Goal: Task Accomplishment & Management: Complete application form

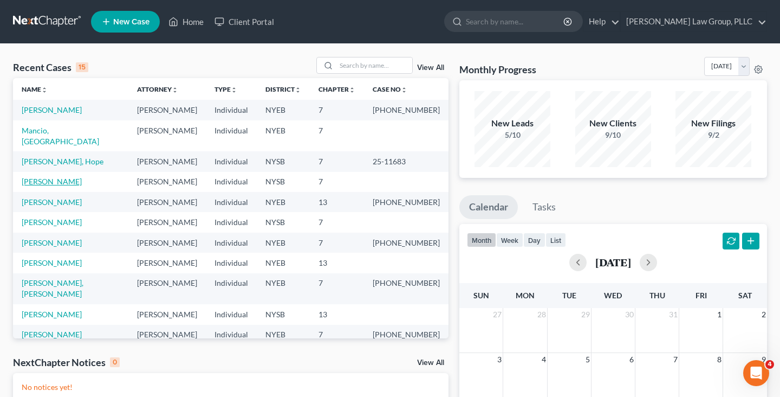
click at [71, 177] on link "[PERSON_NAME]" at bounding box center [52, 181] width 60 height 9
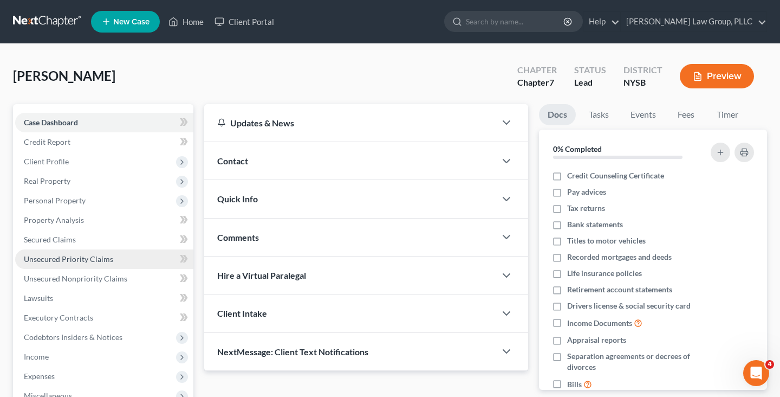
click at [85, 256] on span "Unsecured Priority Claims" at bounding box center [68, 258] width 89 height 9
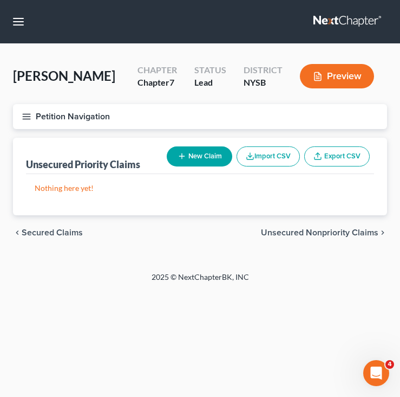
click at [211, 159] on button "New Claim" at bounding box center [200, 156] width 66 height 20
select select "0"
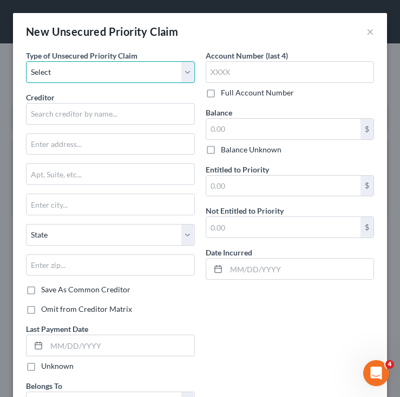
click at [145, 79] on select "Select Taxes & Other Government Units Domestic Support Obligations Extensions o…" at bounding box center [110, 72] width 169 height 22
select select "0"
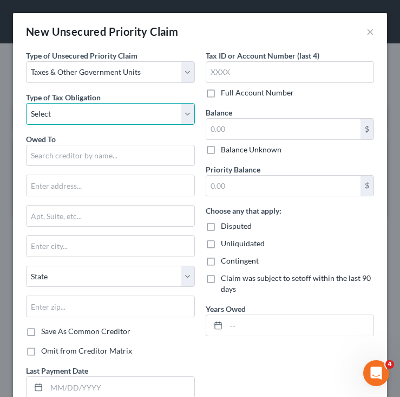
click at [136, 118] on select "Select Federal City State Franchise Tax Board Other" at bounding box center [110, 114] width 169 height 22
select select "2"
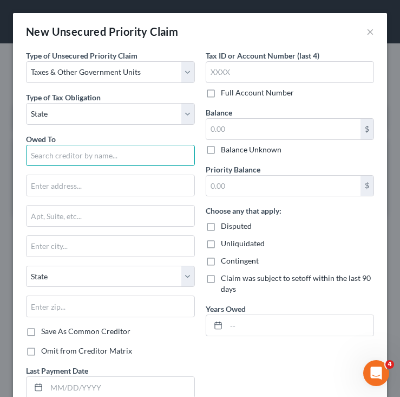
click at [111, 158] on input "text" at bounding box center [110, 156] width 169 height 22
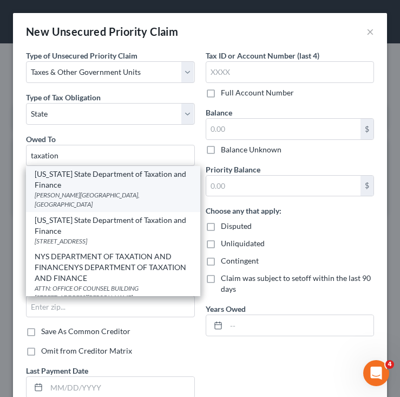
click at [107, 171] on div "[US_STATE] State Department of Taxation and Finance" at bounding box center [113, 179] width 157 height 22
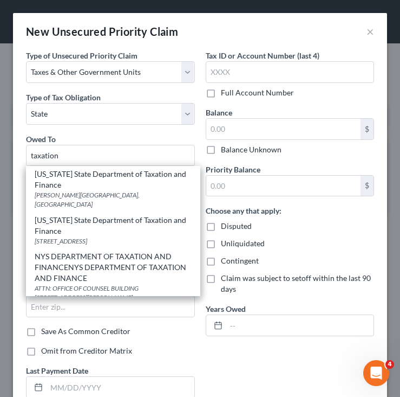
type input "[US_STATE] State Department of Taxation and Finance"
type input "[PERSON_NAME][GEOGRAPHIC_DATA]"
type input "[GEOGRAPHIC_DATA]"
select select "35"
type input "12227"
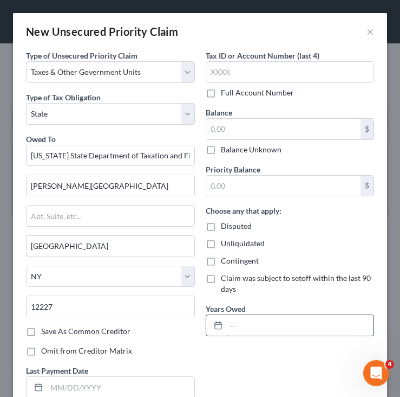
click at [245, 322] on input "text" at bounding box center [300, 325] width 148 height 21
type input "[DATE]-[DATE]"
click at [250, 139] on div "$ Balance Unknown" at bounding box center [290, 136] width 169 height 37
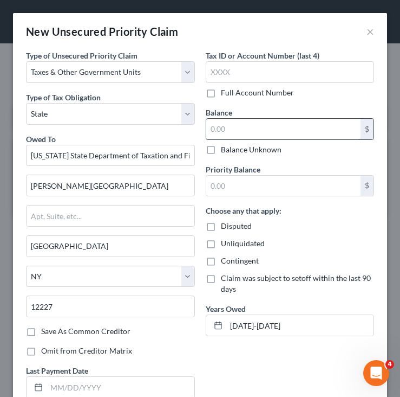
click at [266, 132] on input "text" at bounding box center [283, 129] width 155 height 21
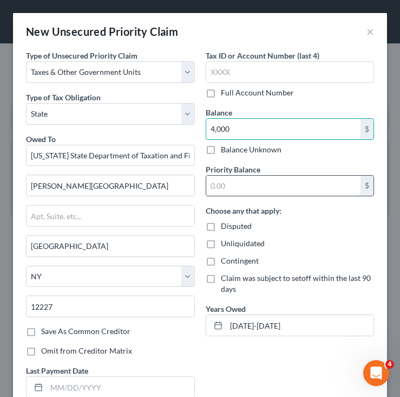
type input "4,000"
click at [256, 183] on input "text" at bounding box center [283, 186] width 155 height 21
paste input "4,000"
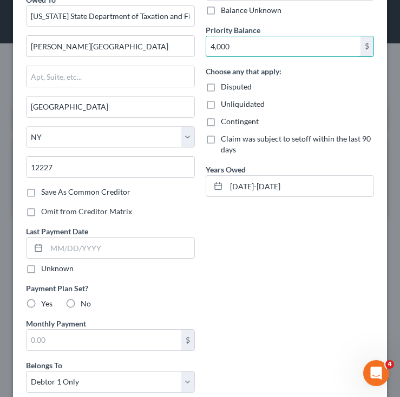
scroll to position [211, 0]
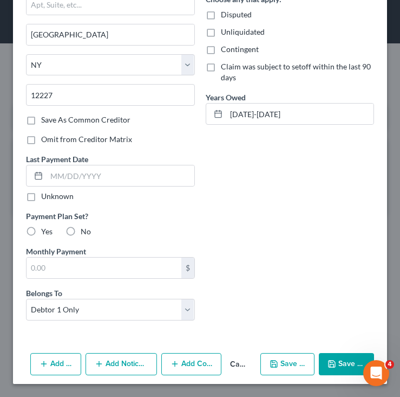
type input "4,000"
click at [343, 360] on button "Save & Close" at bounding box center [346, 364] width 55 height 23
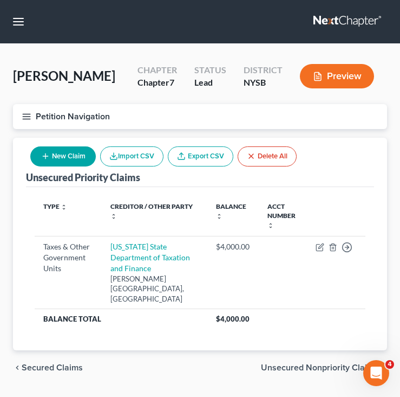
click at [275, 363] on span "Unsecured Nonpriority Claims" at bounding box center [320, 367] width 118 height 9
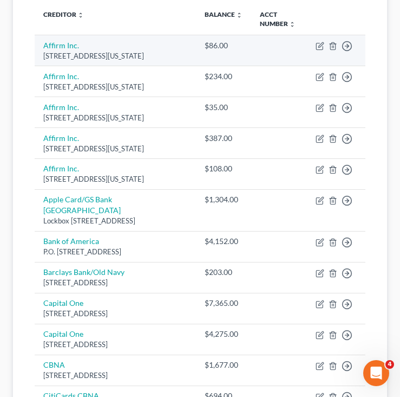
scroll to position [192, 0]
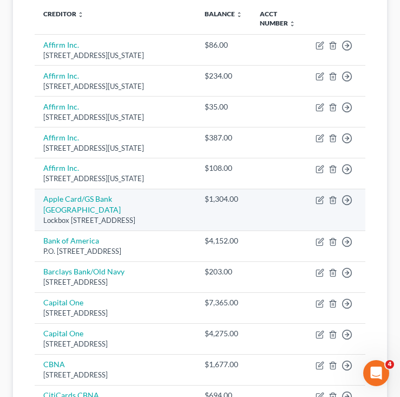
click at [251, 230] on td at bounding box center [279, 210] width 56 height 42
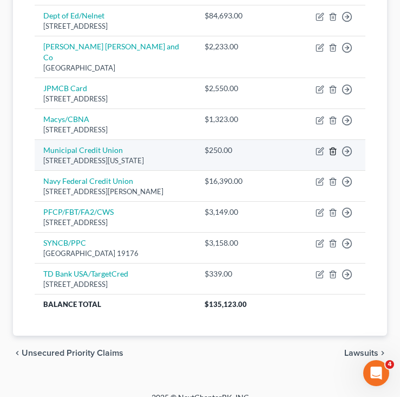
click at [330, 154] on icon "button" at bounding box center [332, 150] width 5 height 7
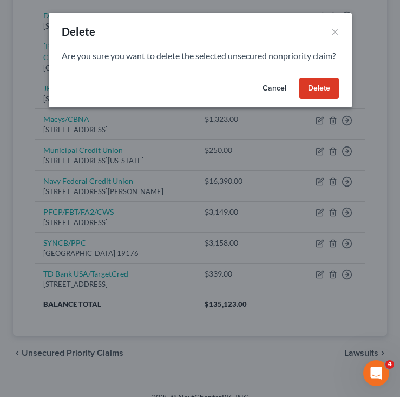
click at [321, 99] on button "Delete" at bounding box center [320, 88] width 40 height 22
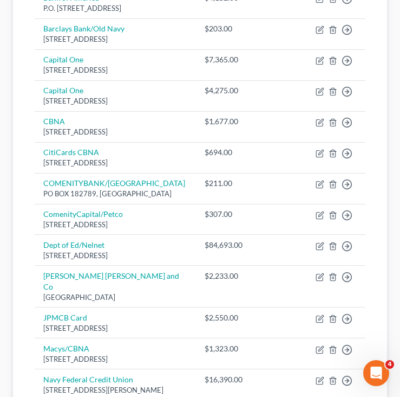
scroll to position [0, 0]
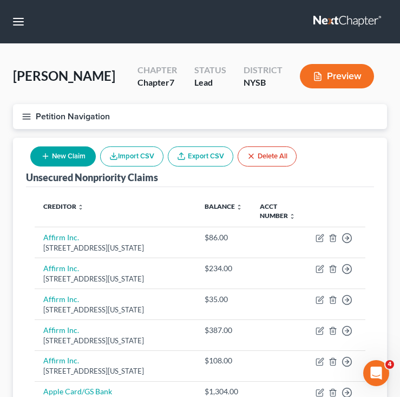
click at [77, 152] on button "New Claim" at bounding box center [63, 156] width 66 height 20
select select "0"
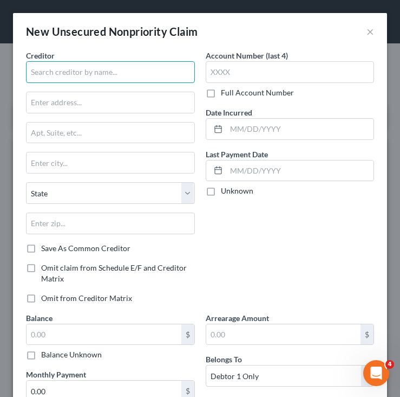
click at [100, 72] on input "text" at bounding box center [110, 72] width 169 height 22
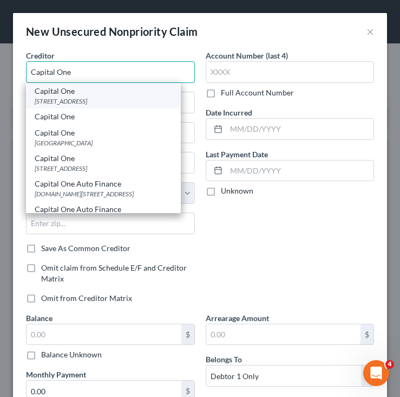
type input "Capital One"
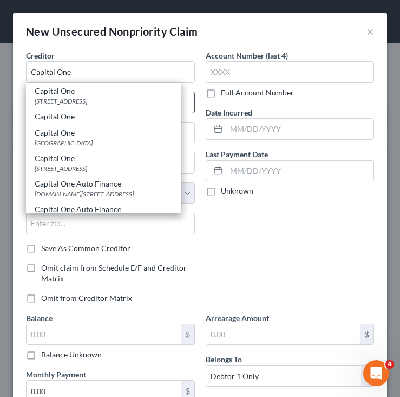
click at [98, 98] on div "[STREET_ADDRESS]" at bounding box center [104, 100] width 138 height 9
type input "PO Box 31293"
type input "[GEOGRAPHIC_DATA]"
select select "46"
type input "84131"
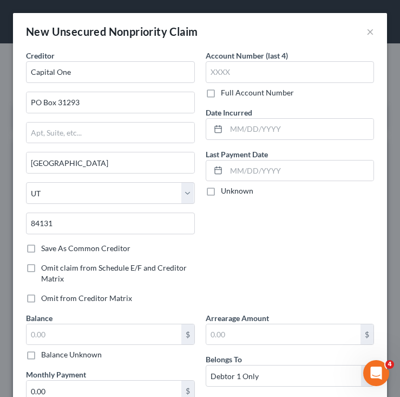
click at [114, 85] on div "Creditor * Capital One PO Box 31293 [GEOGRAPHIC_DATA] [US_STATE][GEOGRAPHIC_DAT…" at bounding box center [110, 146] width 169 height 193
click at [114, 76] on input "Capital One" at bounding box center [110, 72] width 169 height 22
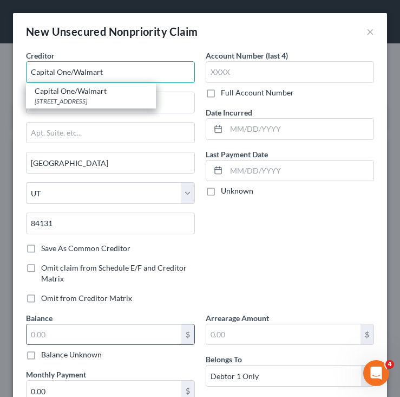
type input "Capital One/Walmart"
click at [90, 333] on input "text" at bounding box center [104, 334] width 155 height 21
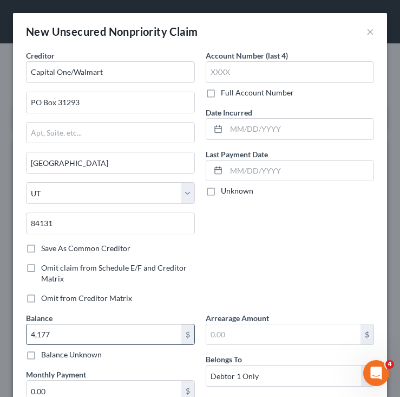
scroll to position [88, 0]
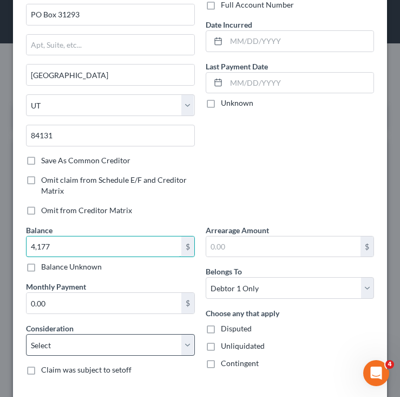
type input "4,177"
click at [100, 346] on select "Select Cable / Satellite Services Collection Agency Credit Card Debt Debt Couns…" at bounding box center [110, 345] width 169 height 22
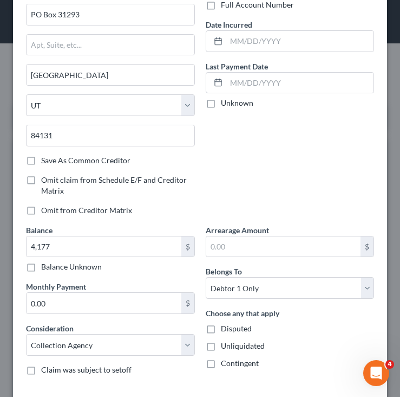
click at [67, 355] on div "Balance 4,177.00 $ Balance Unknown Balance Undetermined 4,177 $ Balance Unknown…" at bounding box center [111, 303] width 180 height 159
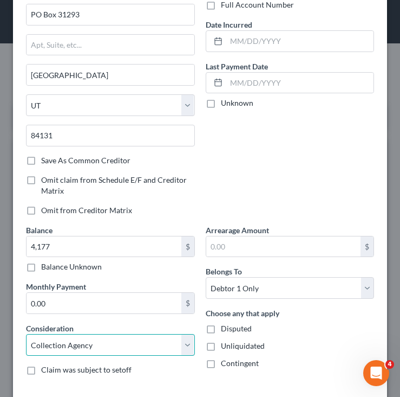
click at [73, 343] on select "Select Cable / Satellite Services Collection Agency Credit Card Debt Debt Couns…" at bounding box center [110, 345] width 169 height 22
select select "2"
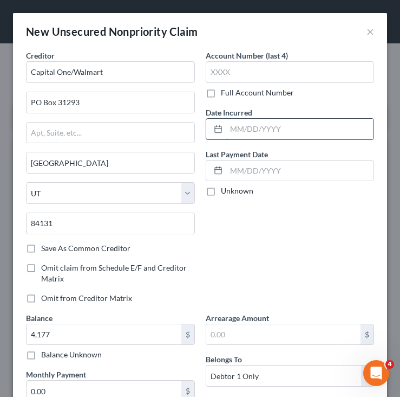
click at [254, 125] on input "text" at bounding box center [300, 129] width 148 height 21
type input "09/2015"
click at [232, 291] on div "Account Number (last 4) Full Account Number Date Incurred 09/2015 Last Payment …" at bounding box center [290, 181] width 180 height 262
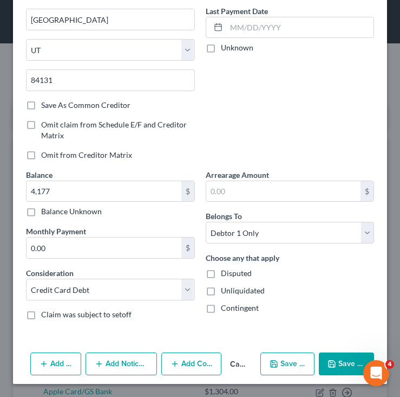
click at [348, 371] on button "Save & Close" at bounding box center [346, 363] width 55 height 23
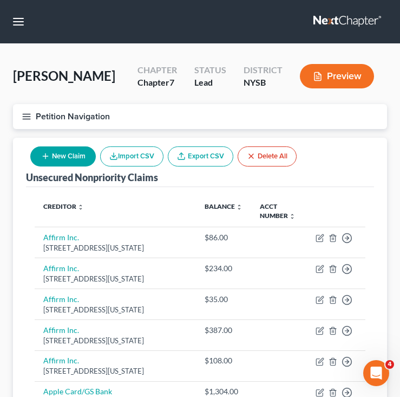
click at [81, 156] on button "New Claim" at bounding box center [63, 156] width 66 height 20
select select "0"
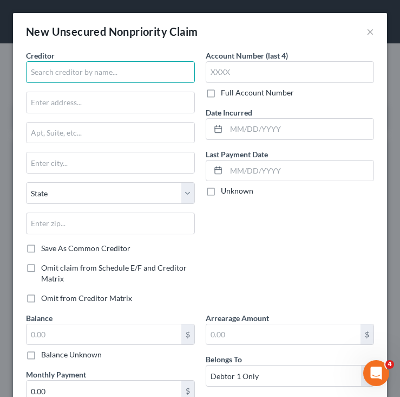
click at [117, 76] on input "text" at bounding box center [110, 72] width 169 height 22
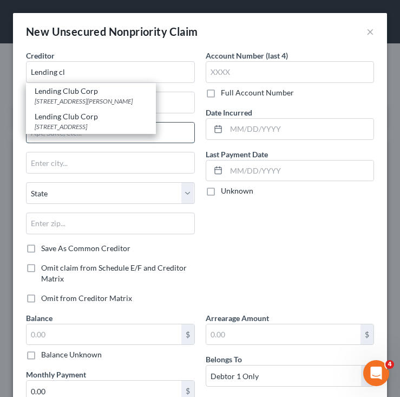
click at [89, 134] on input "text" at bounding box center [111, 132] width 168 height 21
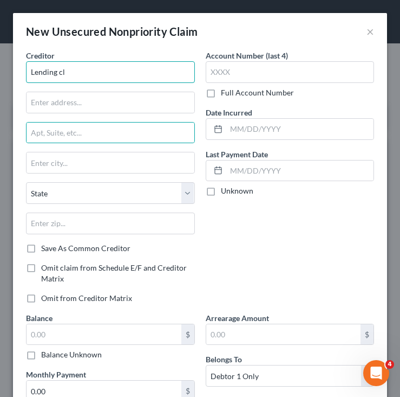
click at [103, 79] on input "Lending cl" at bounding box center [110, 72] width 169 height 22
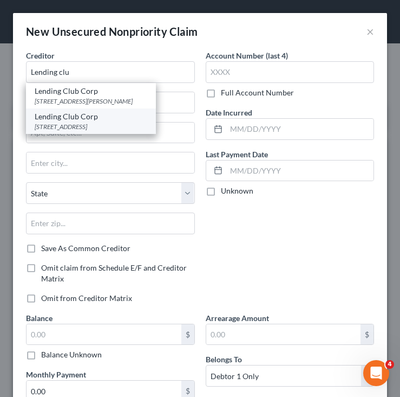
click at [106, 114] on div "Lending Club Corp" at bounding box center [91, 116] width 113 height 11
type input "Lending Club Corp"
type input "[STREET_ADDRESS]"
type input "Suite 200"
type input "[GEOGRAPHIC_DATA]"
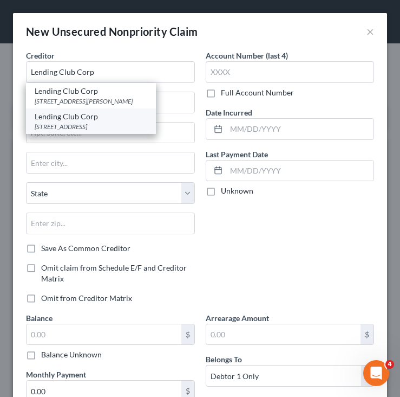
select select "4"
type input "94105"
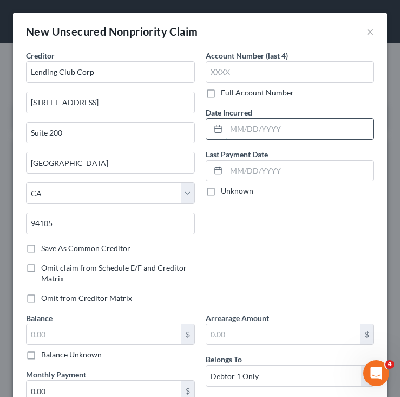
click at [244, 134] on input "text" at bounding box center [300, 129] width 148 height 21
type input "05/2023"
click at [260, 264] on div "Account Number (last 4) Full Account Number Date Incurred 05/2023 Last Payment …" at bounding box center [290, 181] width 180 height 262
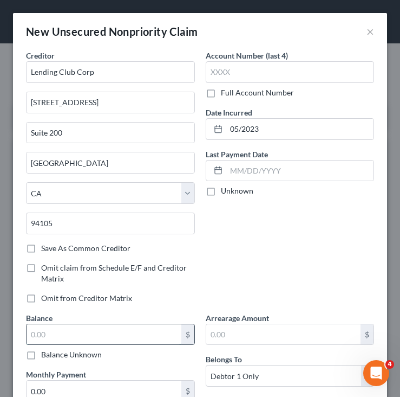
click at [147, 327] on input "text" at bounding box center [104, 334] width 155 height 21
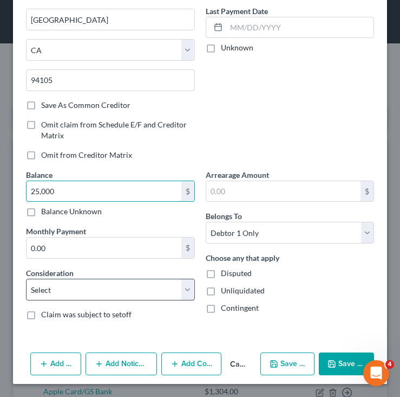
type input "25,000"
click at [167, 291] on select "Select Cable / Satellite Services Collection Agency Credit Card Debt Debt Couns…" at bounding box center [110, 289] width 169 height 22
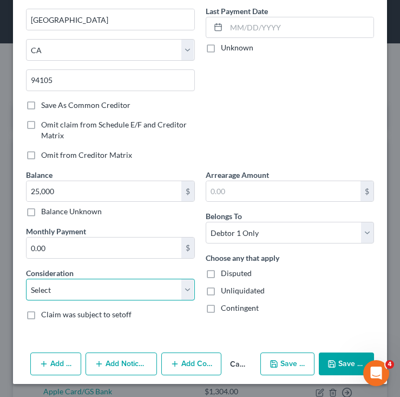
select select "10"
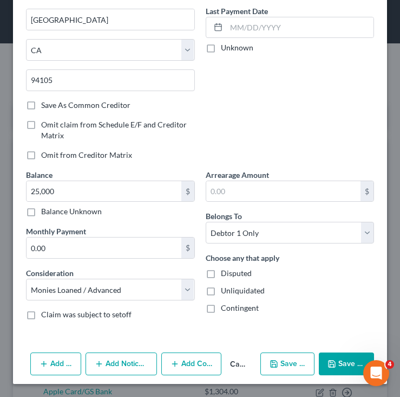
click at [331, 367] on icon "button" at bounding box center [332, 363] width 9 height 9
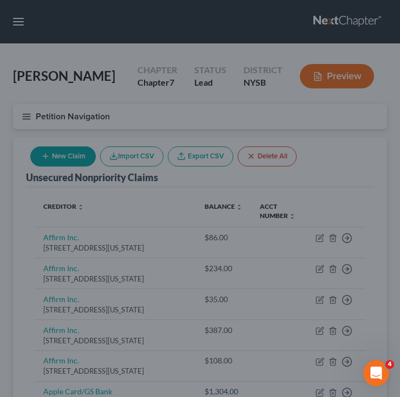
type input "25,000.00"
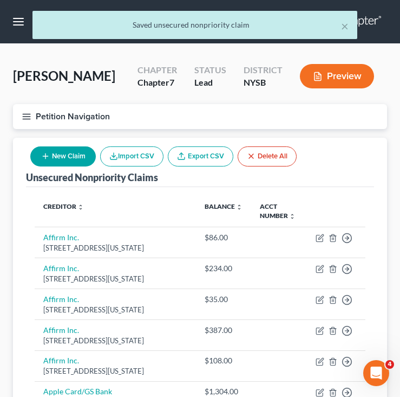
click at [76, 150] on button "New Claim" at bounding box center [63, 156] width 66 height 20
select select "0"
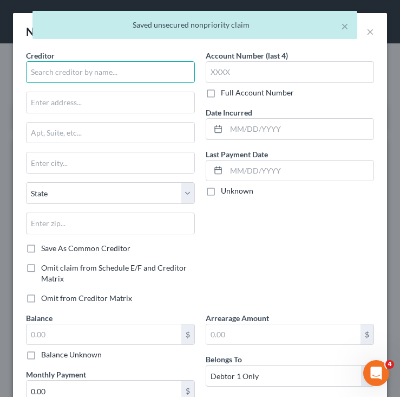
click at [117, 66] on input "text" at bounding box center [110, 72] width 169 height 22
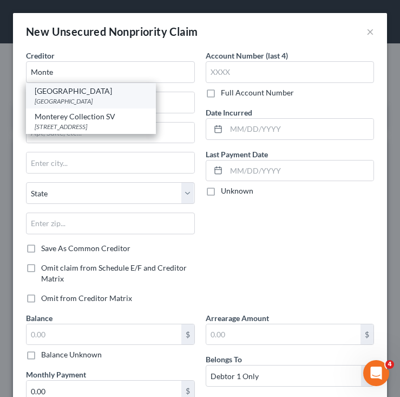
click at [110, 86] on div "[GEOGRAPHIC_DATA]" at bounding box center [91, 91] width 113 height 11
type input "[GEOGRAPHIC_DATA]"
type input "PO Box 412510"
type input "[GEOGRAPHIC_DATA]"
select select "22"
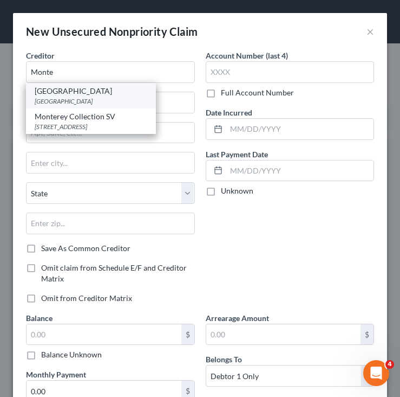
type input "02241"
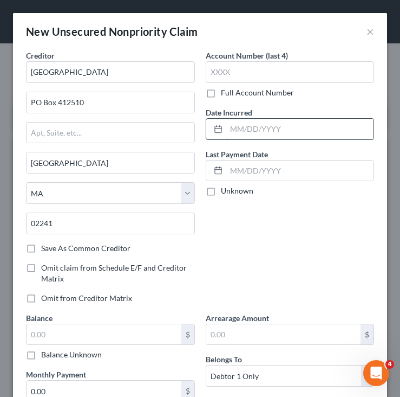
click at [237, 126] on input "text" at bounding box center [300, 129] width 148 height 21
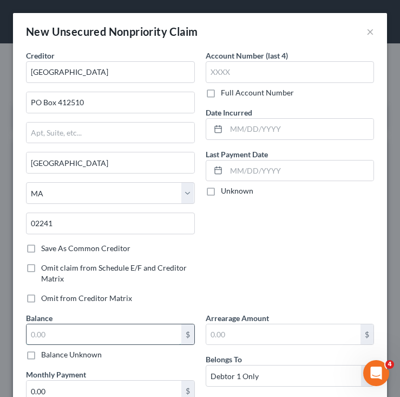
click at [114, 335] on input "text" at bounding box center [104, 334] width 155 height 21
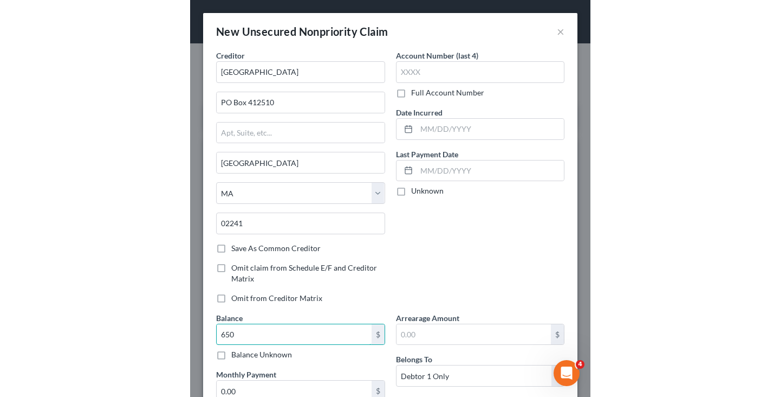
scroll to position [94, 0]
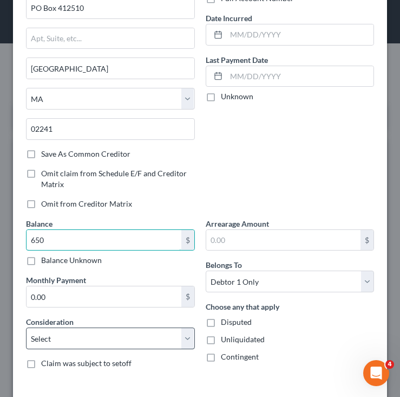
type input "650"
click at [120, 340] on select "Select Cable / Satellite Services Collection Agency Credit Card Debt Debt Couns…" at bounding box center [110, 338] width 169 height 22
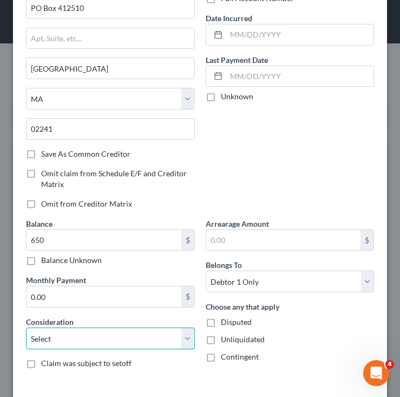
select select "9"
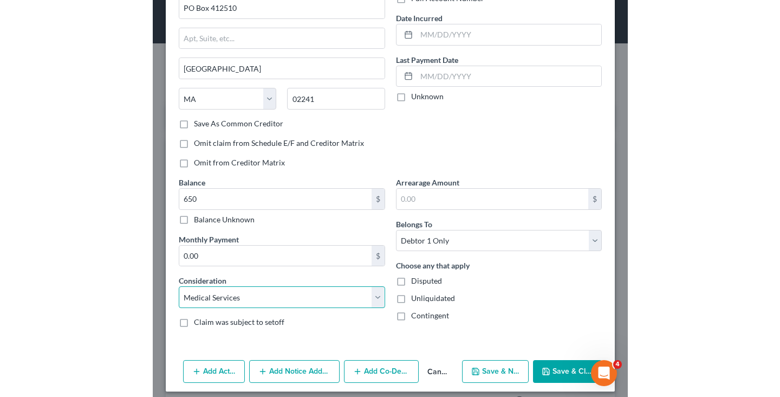
scroll to position [0, 0]
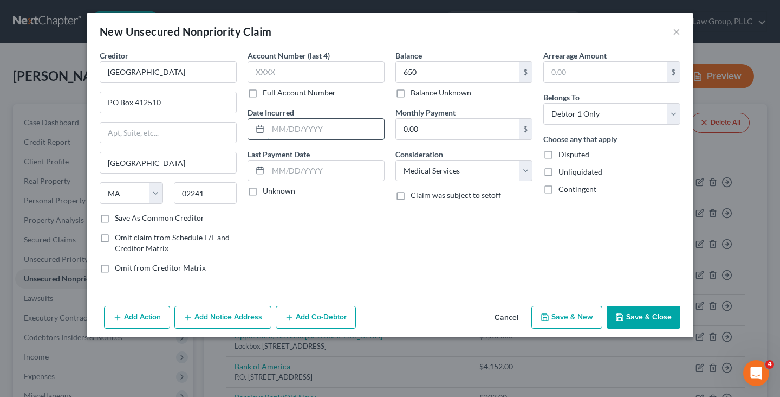
click at [351, 120] on input "text" at bounding box center [326, 129] width 116 height 21
type input "07/2025"
click at [663, 321] on button "Save & Close" at bounding box center [644, 317] width 74 height 23
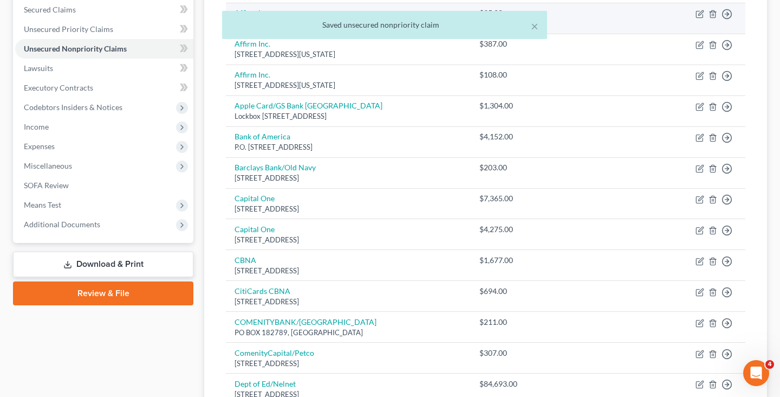
scroll to position [406, 0]
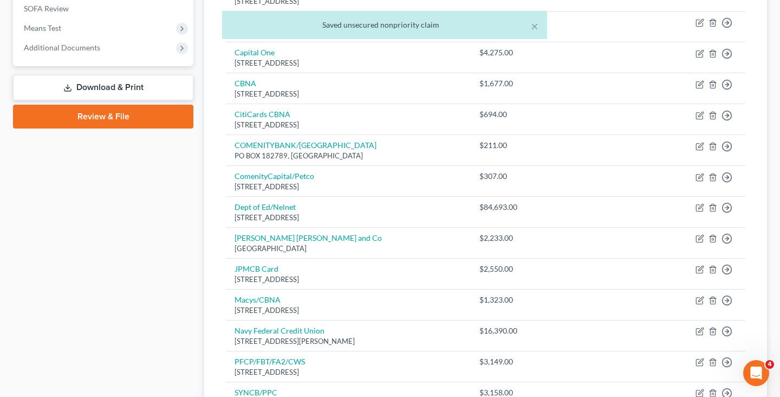
click at [141, 87] on link "Download & Print" at bounding box center [103, 87] width 180 height 25
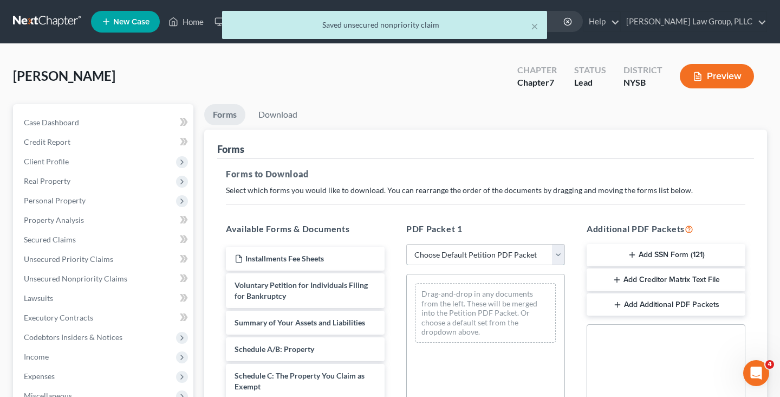
click at [443, 252] on select "Choose Default Petition PDF Packet Complete Bankruptcy Petition (all forms and …" at bounding box center [485, 255] width 159 height 22
select select "0"
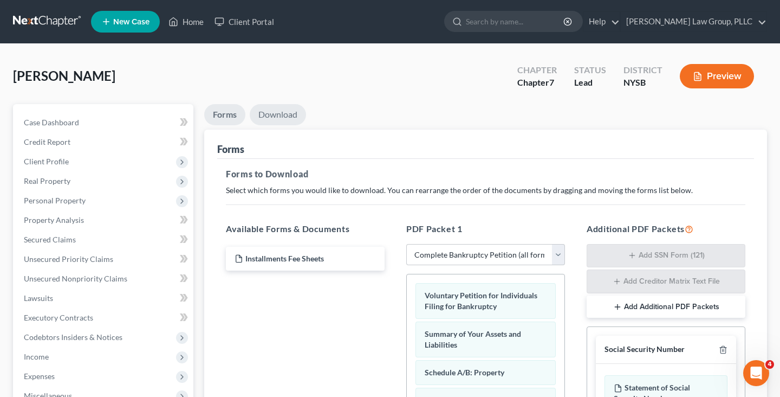
click at [277, 114] on link "Download" at bounding box center [278, 114] width 56 height 21
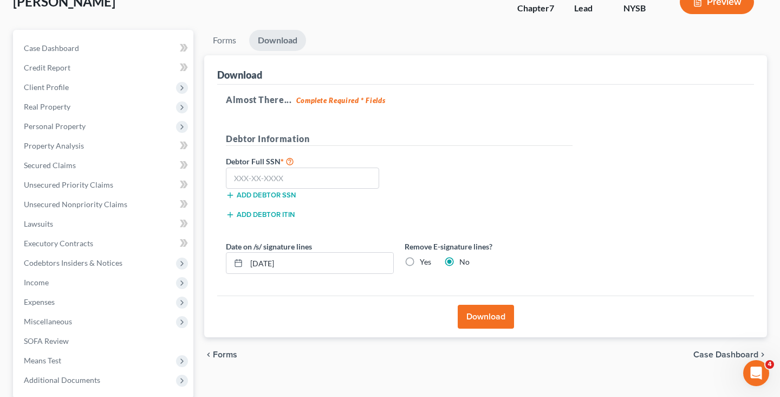
scroll to position [178, 0]
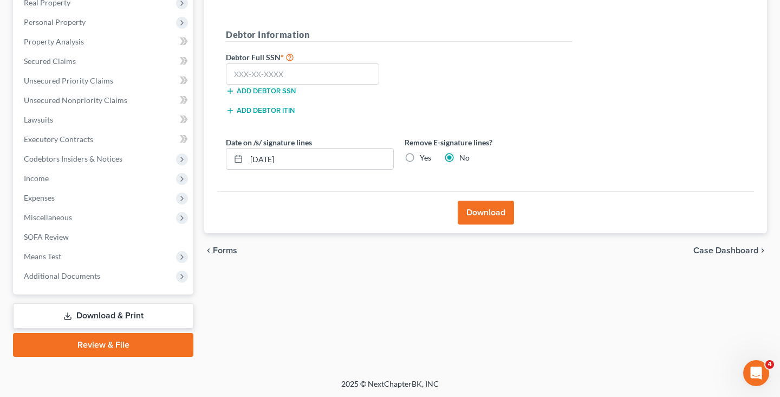
click at [420, 155] on label "Yes" at bounding box center [425, 157] width 11 height 11
click at [424, 155] on input "Yes" at bounding box center [427, 155] width 7 height 7
radio input "true"
radio input "false"
click at [348, 148] on input "[DATE]" at bounding box center [320, 158] width 147 height 21
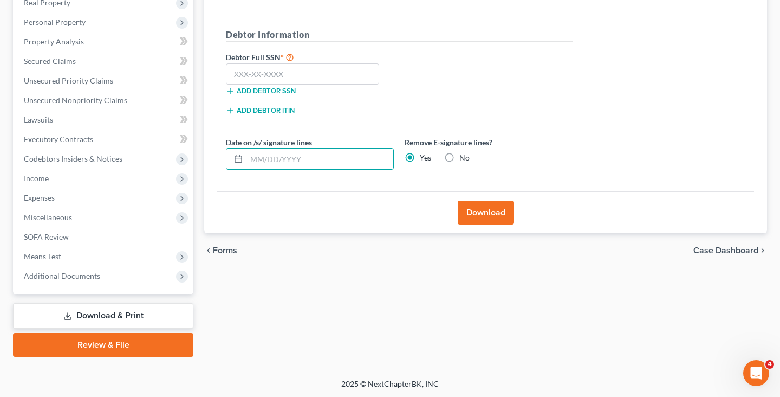
click at [464, 206] on button "Download" at bounding box center [486, 212] width 56 height 24
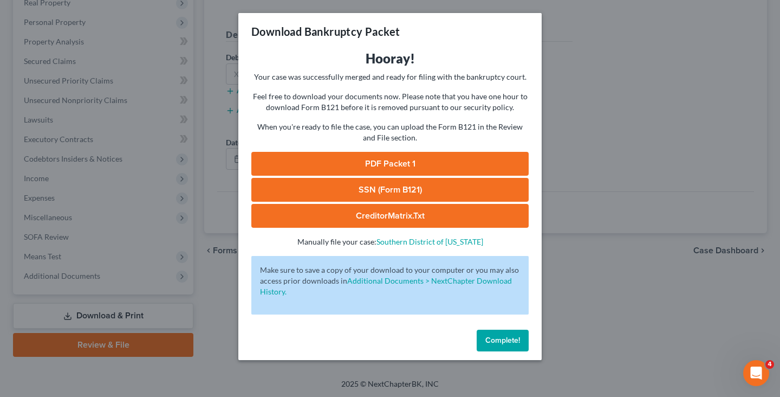
click at [375, 164] on link "PDF Packet 1" at bounding box center [389, 164] width 277 height 24
click at [153, 63] on div "Download Bankruptcy Packet Hooray! Your case was successfully merged and ready …" at bounding box center [390, 198] width 780 height 397
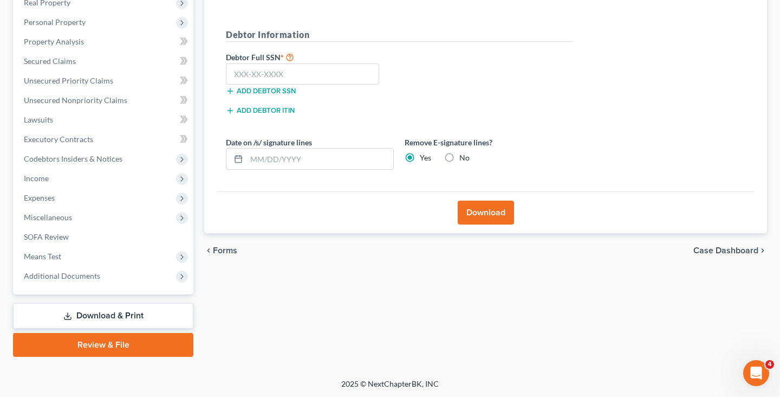
scroll to position [0, 0]
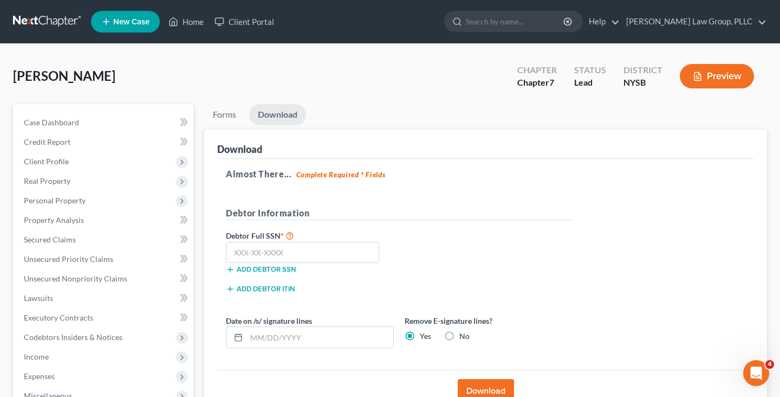
click at [68, 21] on link at bounding box center [47, 22] width 69 height 20
